Goal: Use online tool/utility: Use online tool/utility

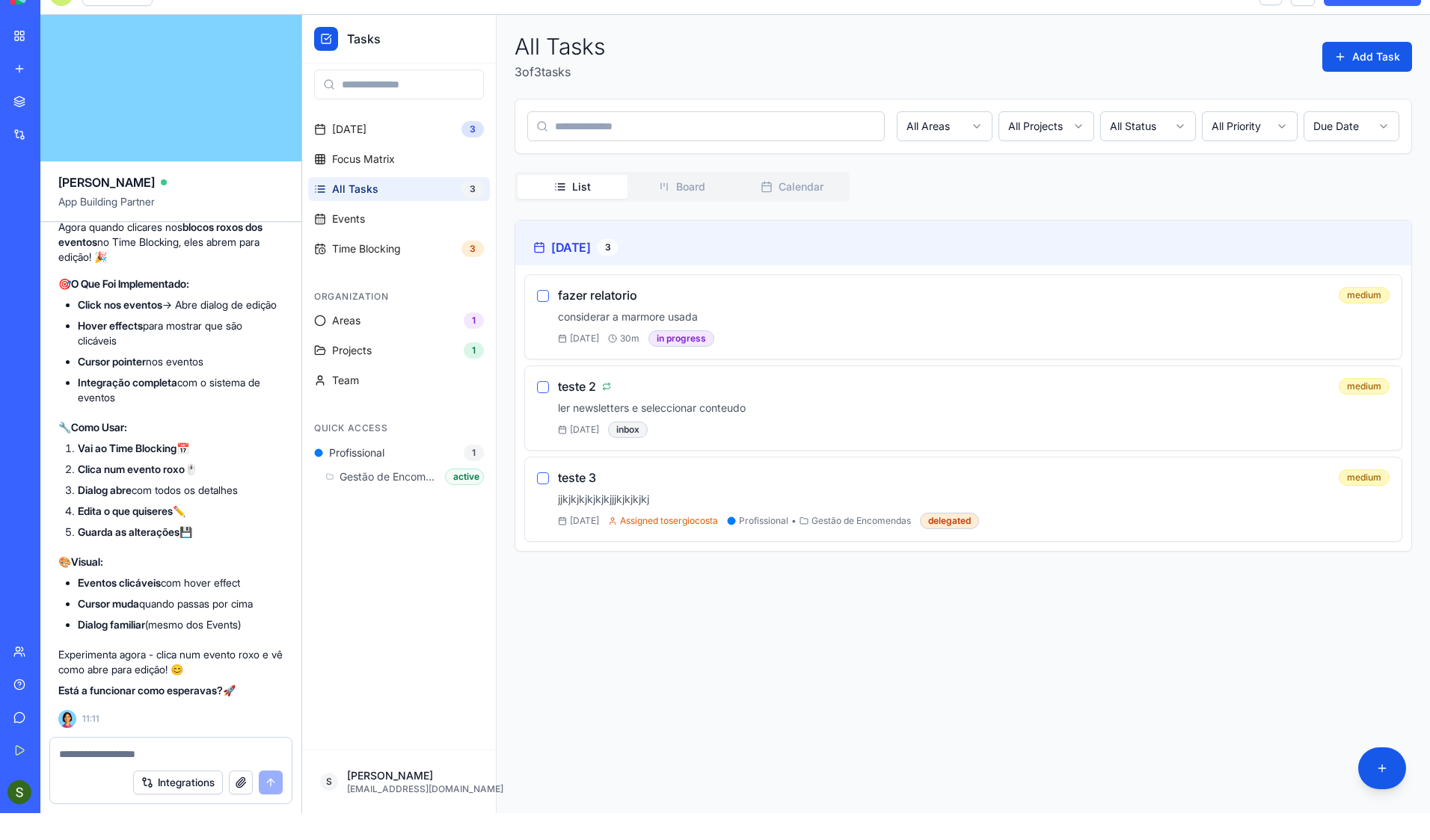
scroll to position [24796, 0]
click at [367, 251] on span "Time Blocking" at bounding box center [367, 249] width 69 height 15
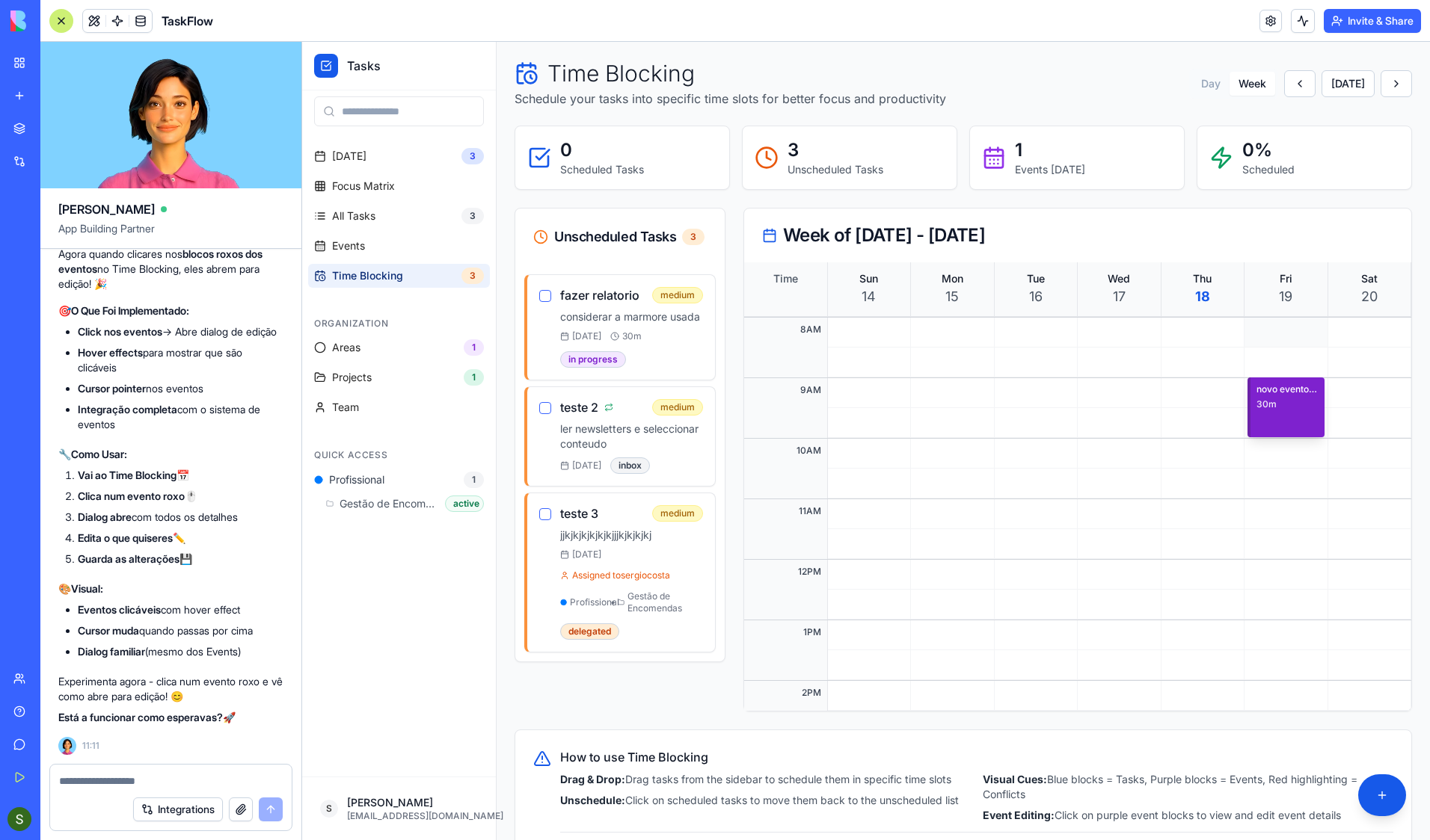
click at [1268, 416] on div "novo evento recorrente 30m" at bounding box center [1286, 407] width 77 height 60
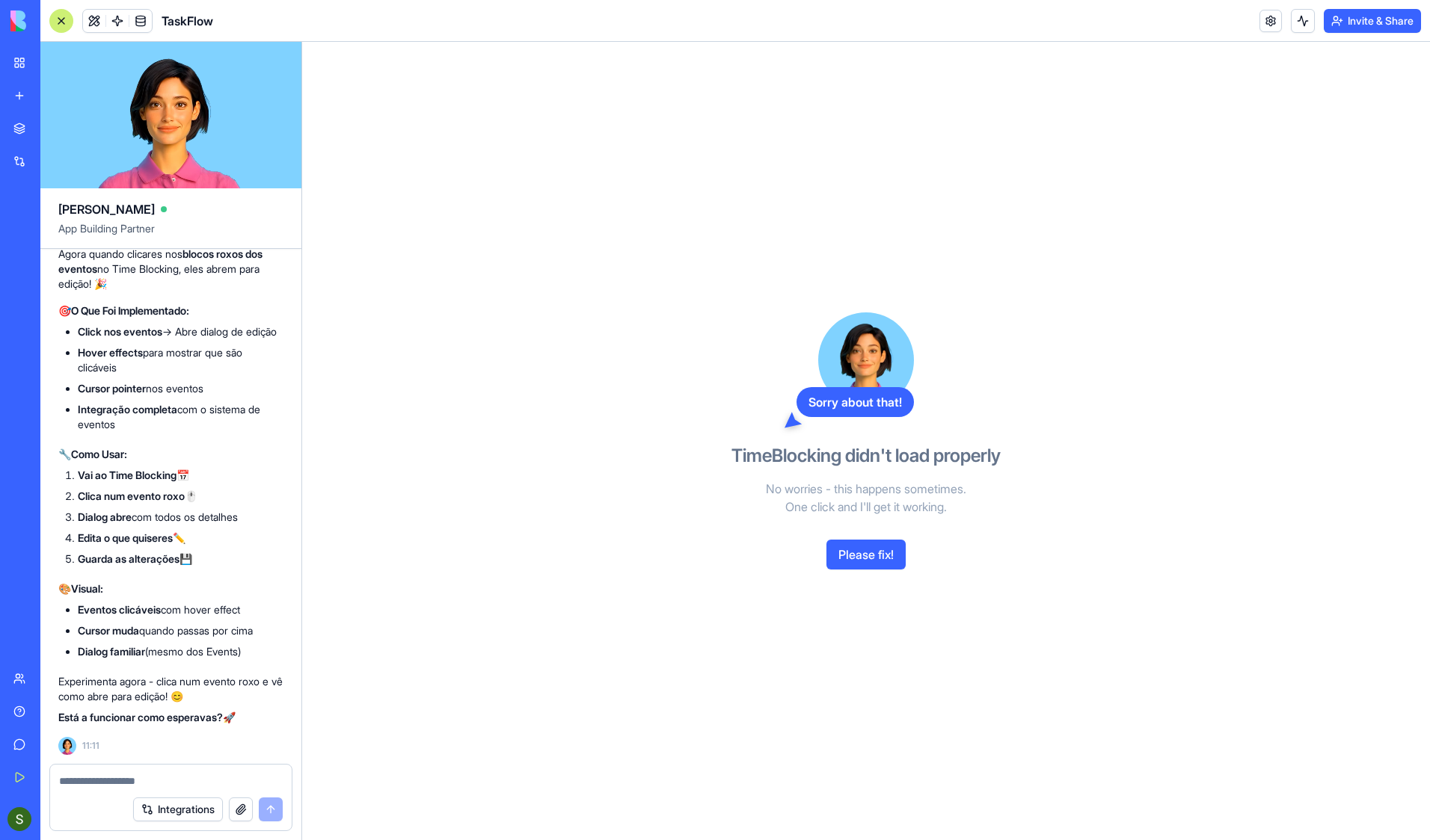
click at [872, 555] on button "Please fix!" at bounding box center [866, 555] width 79 height 30
